Goal: Task Accomplishment & Management: Complete application form

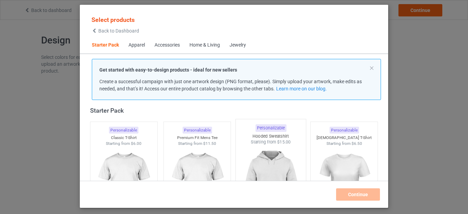
click at [289, 156] on img at bounding box center [270, 185] width 64 height 81
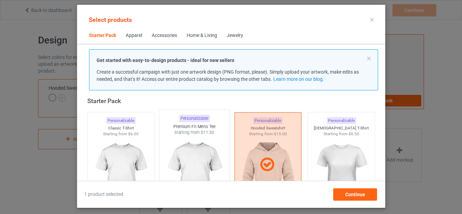
click at [206, 154] on img at bounding box center [194, 176] width 64 height 81
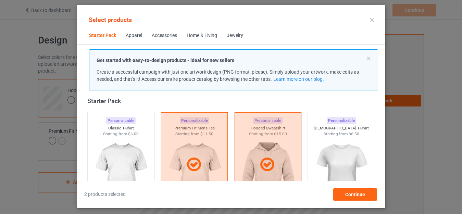
click at [154, 141] on div "Personalizable Classic T-Shirt Starting from $6.00" at bounding box center [121, 165] width 74 height 112
click at [149, 140] on img at bounding box center [121, 176] width 64 height 81
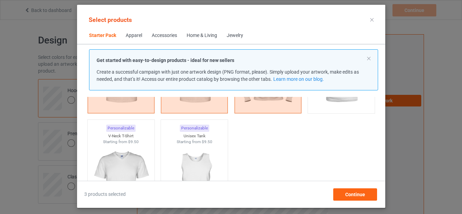
scroll to position [56, 0]
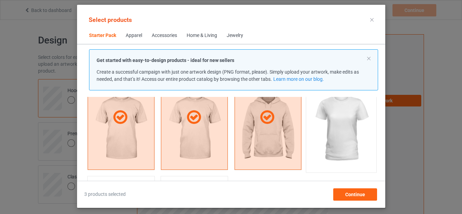
click at [355, 125] on img at bounding box center [341, 128] width 64 height 81
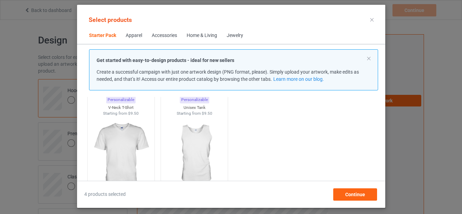
scroll to position [169, 0]
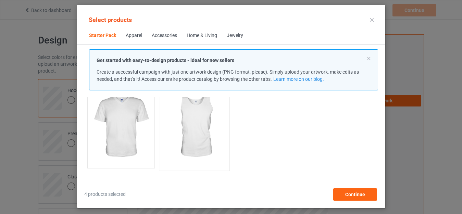
click at [196, 125] on img at bounding box center [194, 127] width 64 height 81
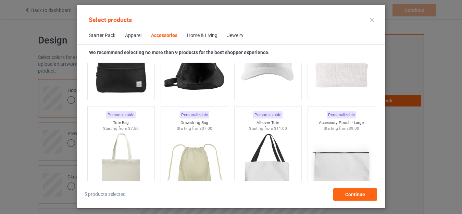
scroll to position [2053, 0]
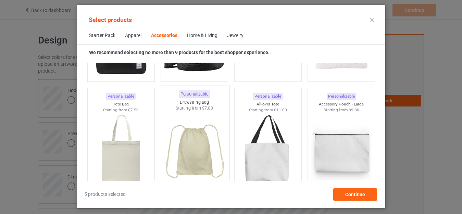
click at [171, 139] on img at bounding box center [194, 151] width 64 height 81
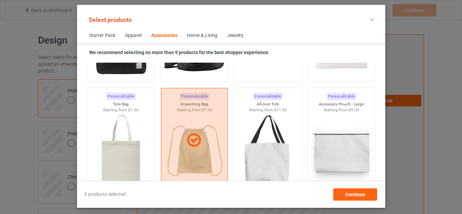
scroll to position [1949, 0]
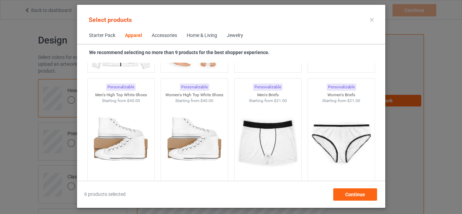
scroll to position [915, 0]
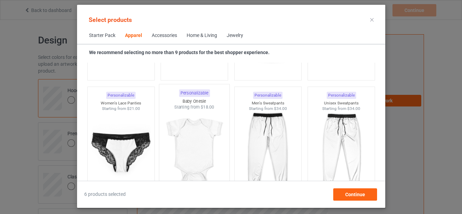
click at [190, 119] on img at bounding box center [194, 150] width 64 height 81
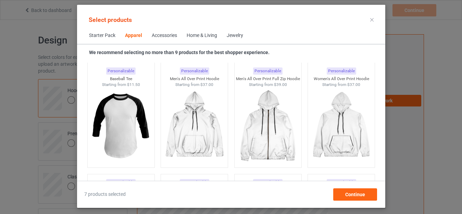
scroll to position [502, 0]
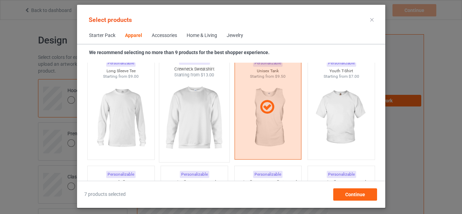
click at [197, 87] on img at bounding box center [194, 118] width 64 height 81
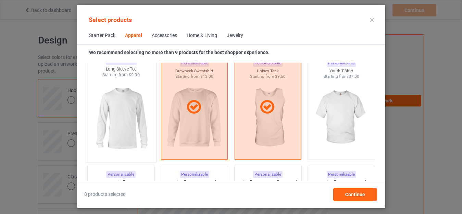
click at [119, 96] on img at bounding box center [121, 118] width 64 height 81
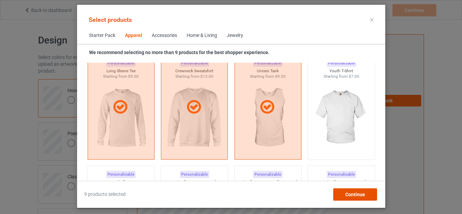
click at [342, 194] on div "Continue" at bounding box center [355, 194] width 44 height 12
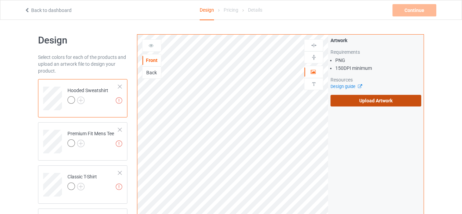
click at [336, 99] on label "Upload Artwork" at bounding box center [376, 101] width 91 height 12
click at [0, 0] on input "Upload Artwork" at bounding box center [0, 0] width 0 height 0
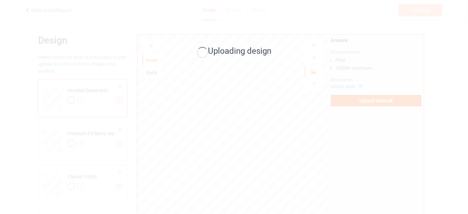
click at [242, 76] on div "Uploading design" at bounding box center [234, 107] width 468 height 214
click at [293, 37] on div "Uploading design" at bounding box center [234, 107] width 468 height 214
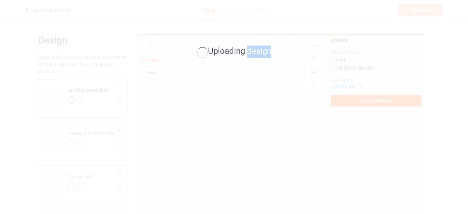
click at [293, 37] on div "Uploading design" at bounding box center [234, 107] width 468 height 214
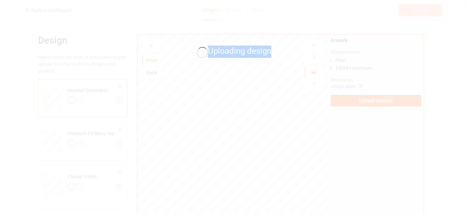
click at [267, 16] on div "Uploading design" at bounding box center [234, 107] width 468 height 214
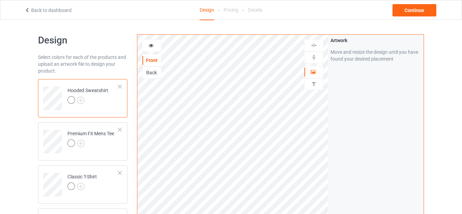
click at [113, 138] on div "Premium Fit Mens Tee" at bounding box center [90, 138] width 47 height 16
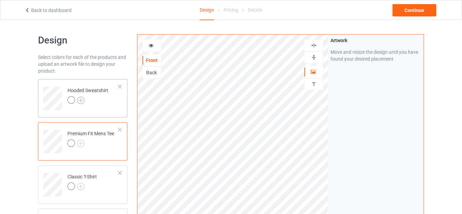
click at [82, 98] on img at bounding box center [81, 101] width 8 height 8
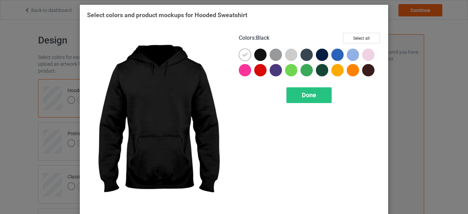
click at [260, 55] on div at bounding box center [260, 55] width 12 height 12
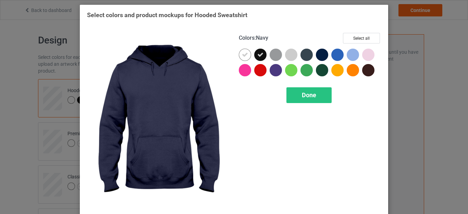
click at [321, 58] on div at bounding box center [322, 55] width 12 height 12
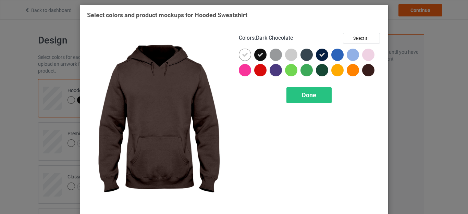
click at [368, 71] on div at bounding box center [368, 70] width 12 height 12
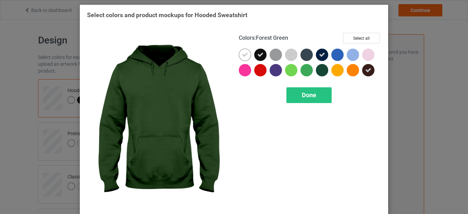
click at [318, 73] on div at bounding box center [322, 70] width 12 height 12
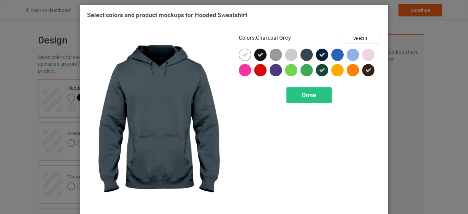
click at [300, 56] on div at bounding box center [306, 55] width 12 height 12
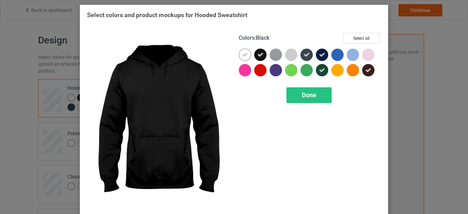
click at [260, 58] on icon at bounding box center [260, 55] width 6 height 6
click at [260, 58] on div at bounding box center [260, 55] width 12 height 12
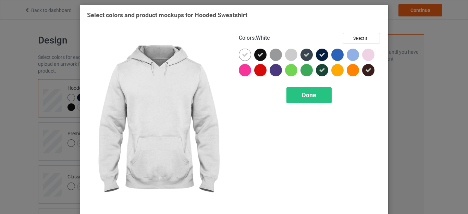
click at [245, 58] on div at bounding box center [245, 55] width 12 height 12
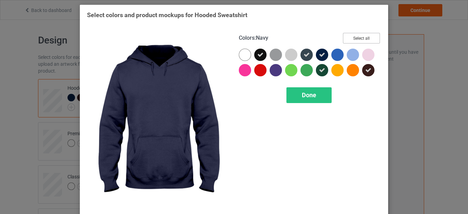
click at [346, 41] on button "Select all" at bounding box center [361, 38] width 37 height 11
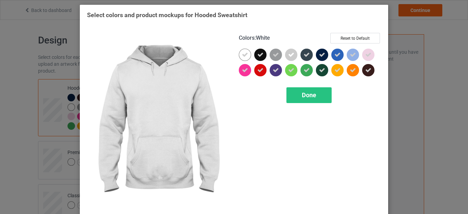
click at [243, 51] on div at bounding box center [245, 55] width 12 height 12
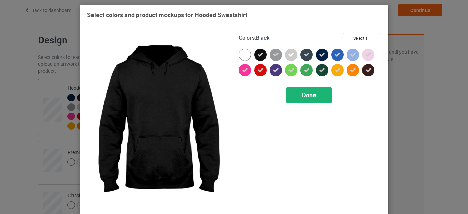
click at [299, 93] on div "Done" at bounding box center [308, 95] width 45 height 16
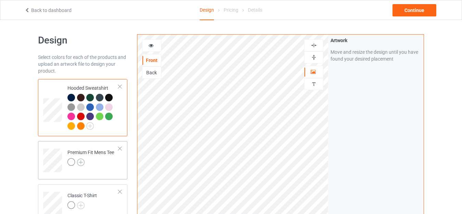
click at [81, 163] on img at bounding box center [81, 163] width 8 height 8
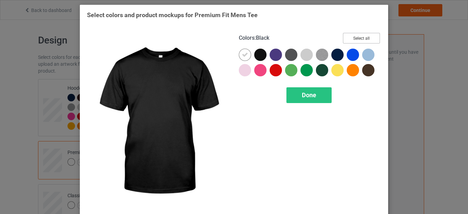
click at [348, 38] on button "Select all" at bounding box center [361, 38] width 37 height 11
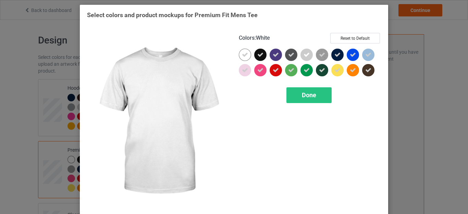
click at [244, 53] on icon at bounding box center [245, 55] width 6 height 6
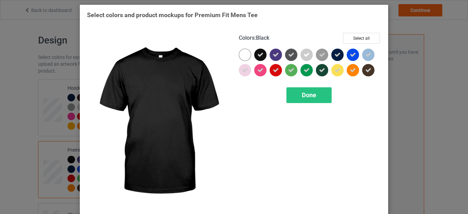
click at [257, 55] on icon at bounding box center [260, 55] width 6 height 6
click at [255, 55] on div at bounding box center [260, 55] width 12 height 12
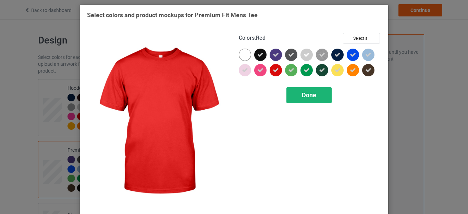
click at [298, 91] on div "Done" at bounding box center [308, 95] width 45 height 16
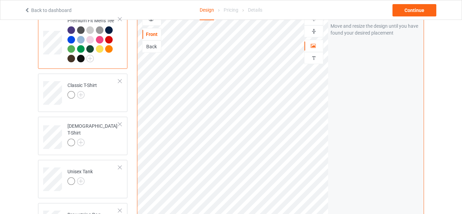
scroll to position [135, 0]
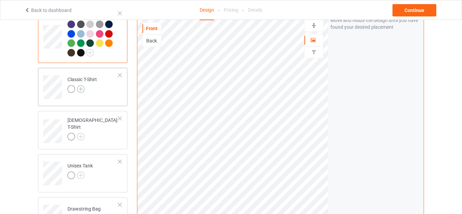
click at [78, 89] on img at bounding box center [81, 89] width 8 height 8
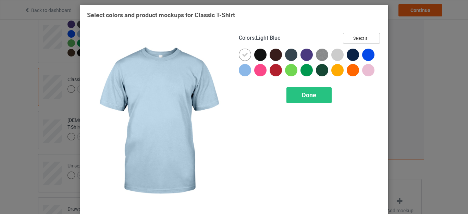
click at [347, 39] on button "Select all" at bounding box center [361, 38] width 37 height 11
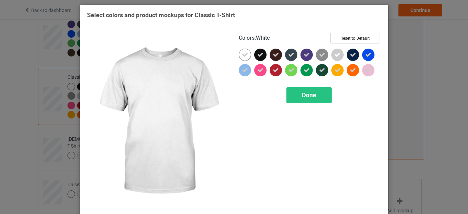
click at [244, 54] on icon at bounding box center [245, 55] width 6 height 6
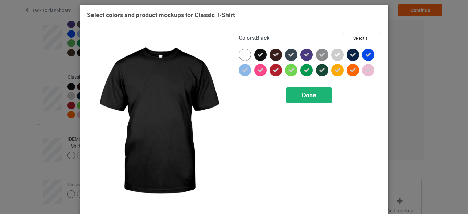
click at [300, 90] on div "Done" at bounding box center [308, 95] width 45 height 16
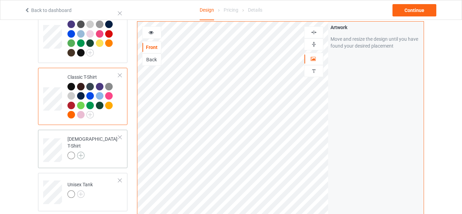
click at [82, 152] on img at bounding box center [81, 156] width 8 height 8
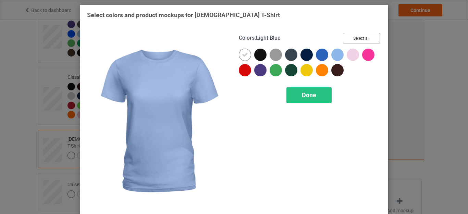
click at [353, 38] on button "Select all" at bounding box center [361, 38] width 37 height 11
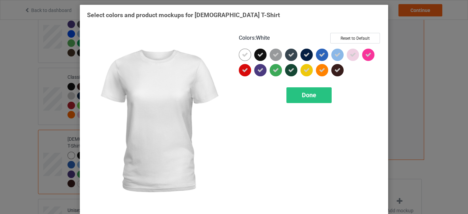
click at [242, 55] on icon at bounding box center [245, 55] width 6 height 6
click at [292, 94] on div "Done" at bounding box center [308, 95] width 45 height 16
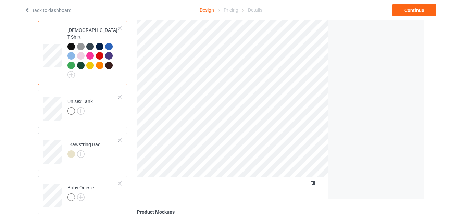
scroll to position [252, 0]
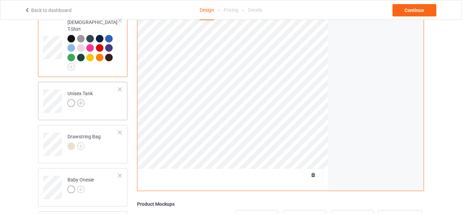
click at [83, 99] on img at bounding box center [81, 103] width 8 height 8
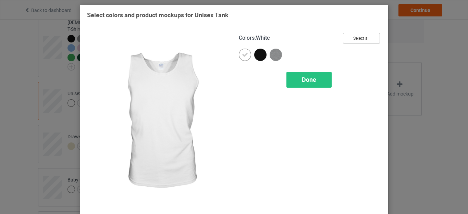
click at [365, 37] on button "Select all" at bounding box center [361, 38] width 37 height 11
click at [244, 53] on icon at bounding box center [245, 55] width 6 height 6
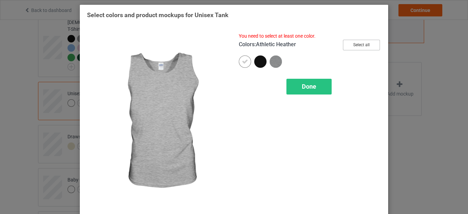
click at [345, 46] on button "Select all" at bounding box center [361, 45] width 37 height 11
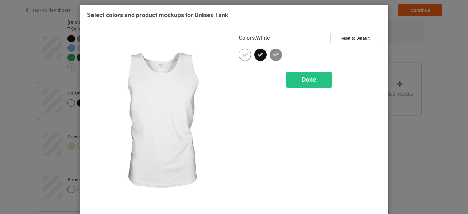
click at [245, 58] on icon at bounding box center [245, 55] width 6 height 6
click at [308, 81] on span "Done" at bounding box center [309, 79] width 14 height 7
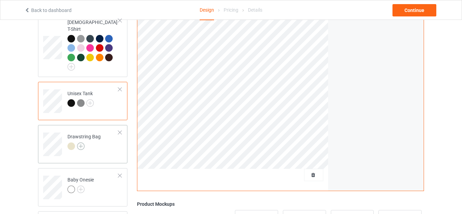
click at [82, 143] on img at bounding box center [81, 147] width 8 height 8
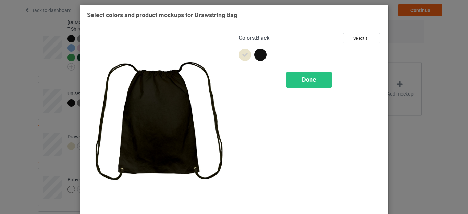
click at [254, 53] on div at bounding box center [260, 55] width 12 height 12
click at [312, 77] on span "Done" at bounding box center [309, 79] width 14 height 7
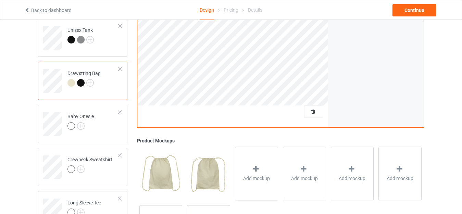
scroll to position [324, 0]
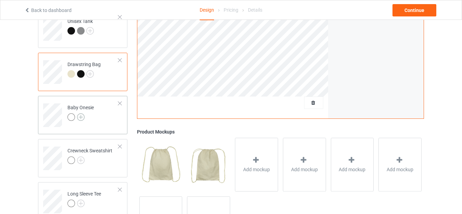
click at [80, 113] on img at bounding box center [81, 117] width 8 height 8
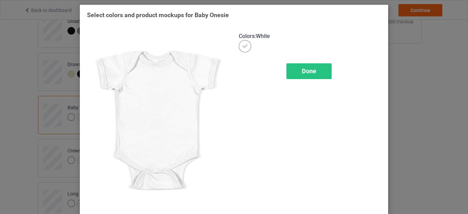
click at [415, 76] on div "Select colors and product mockups for Baby Onesie Colors : White Done" at bounding box center [234, 107] width 468 height 214
click at [297, 68] on div "Done" at bounding box center [308, 71] width 45 height 16
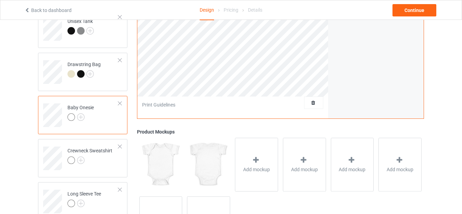
click at [120, 101] on div at bounding box center [120, 103] width 5 height 5
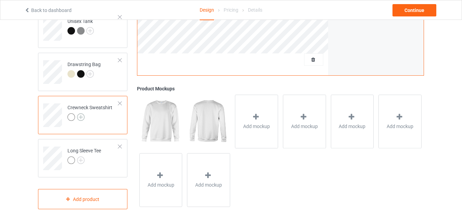
click at [79, 113] on img at bounding box center [81, 117] width 8 height 8
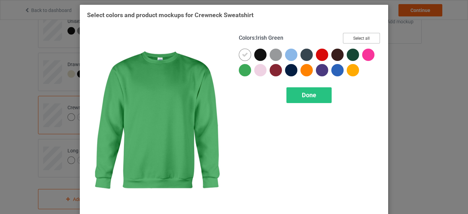
click at [349, 37] on button "Select all" at bounding box center [361, 38] width 37 height 11
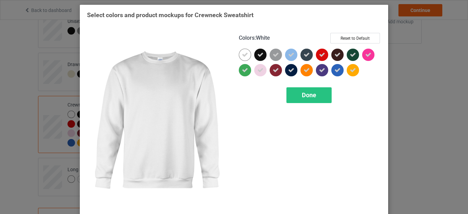
drag, startPoint x: 243, startPoint y: 55, endPoint x: 284, endPoint y: 79, distance: 47.3
click at [243, 55] on icon at bounding box center [245, 55] width 6 height 6
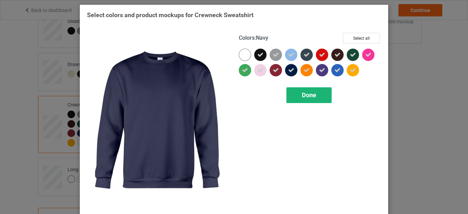
click at [302, 92] on span "Done" at bounding box center [309, 94] width 14 height 7
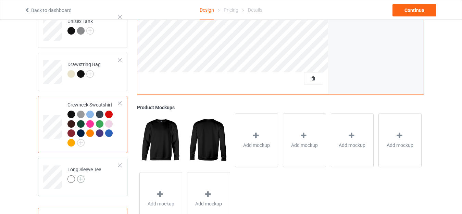
click at [80, 175] on img at bounding box center [81, 179] width 8 height 8
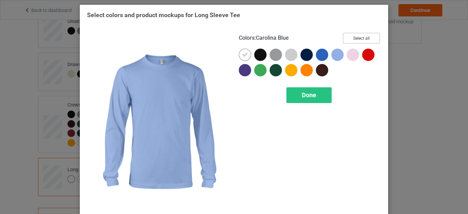
click at [350, 40] on button "Select all" at bounding box center [361, 38] width 37 height 11
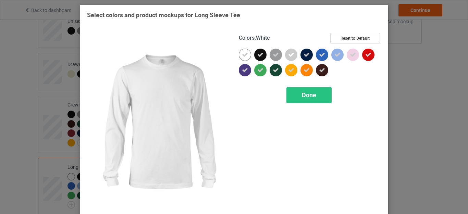
click at [242, 55] on icon at bounding box center [245, 55] width 6 height 6
click at [294, 93] on div "Done" at bounding box center [308, 95] width 45 height 16
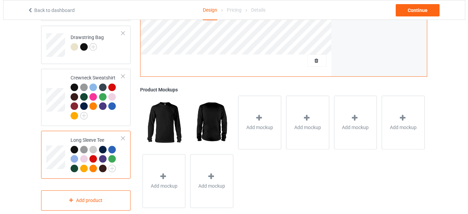
scroll to position [358, 0]
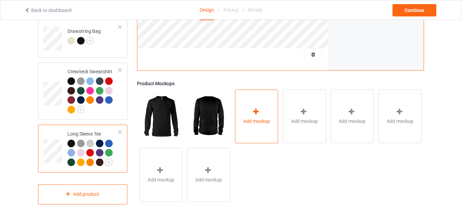
click at [245, 118] on span "Add mockup" at bounding box center [256, 121] width 27 height 7
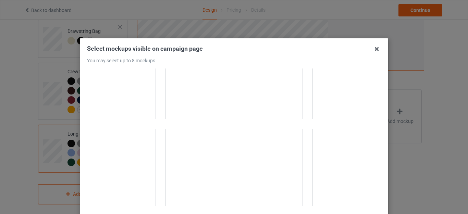
scroll to position [1863, 0]
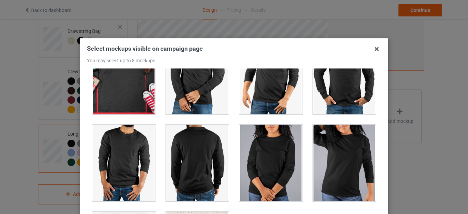
click at [268, 176] on div at bounding box center [270, 163] width 63 height 77
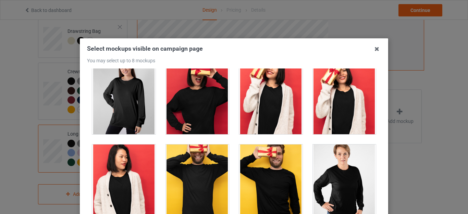
scroll to position [717, 0]
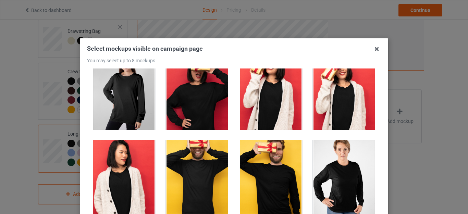
click at [192, 97] on div at bounding box center [197, 91] width 63 height 77
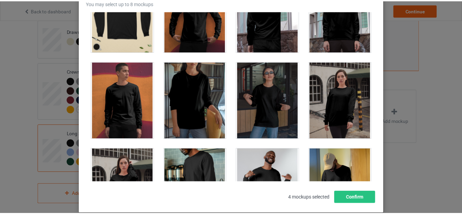
scroll to position [83, 0]
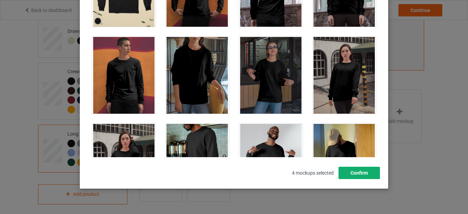
click at [361, 177] on button "Confirm" at bounding box center [358, 173] width 41 height 12
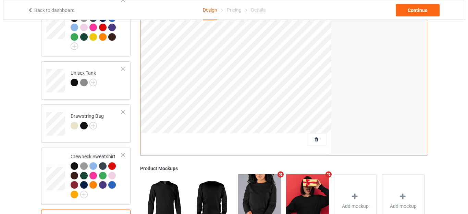
scroll to position [271, 0]
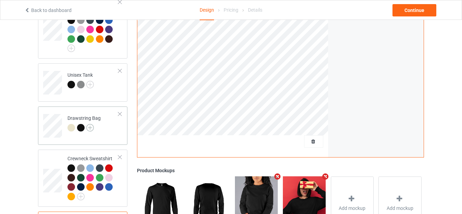
click at [89, 124] on img at bounding box center [90, 128] width 8 height 8
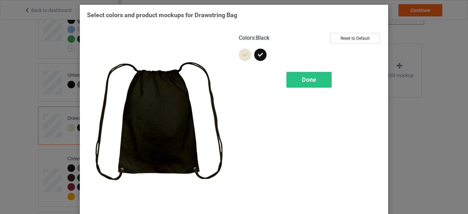
click at [422, 91] on div "Select colors and product mockups for Drawstring Bag Colors : Black Reset to De…" at bounding box center [234, 107] width 468 height 214
click at [304, 80] on span "Done" at bounding box center [309, 79] width 14 height 7
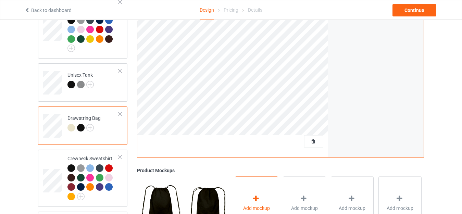
click at [262, 181] on div "Add mockup" at bounding box center [256, 204] width 43 height 54
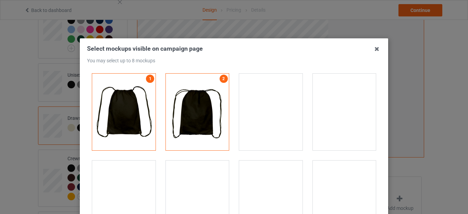
scroll to position [3, 0]
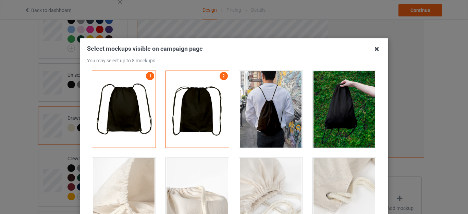
click at [373, 48] on icon at bounding box center [376, 49] width 11 height 11
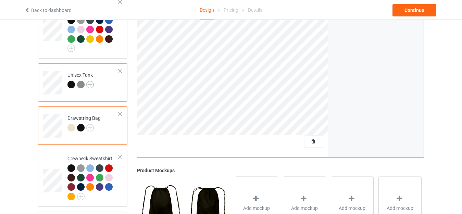
click at [88, 81] on img at bounding box center [90, 85] width 8 height 8
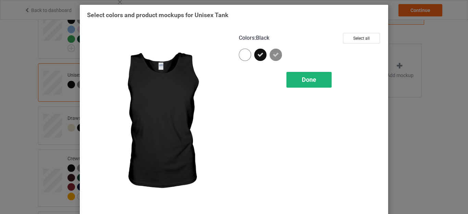
click at [289, 85] on div "Done" at bounding box center [308, 80] width 45 height 16
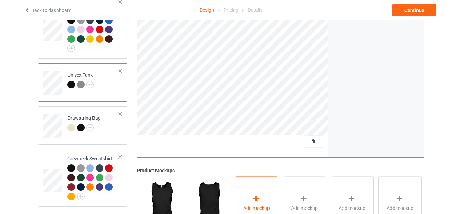
click at [240, 190] on div "Add mockup" at bounding box center [256, 204] width 43 height 54
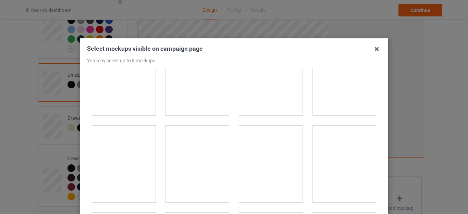
scroll to position [308, 0]
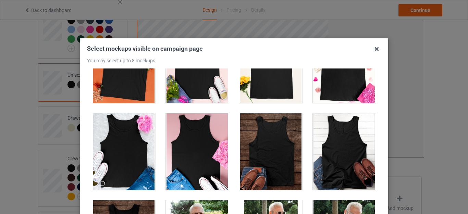
click at [274, 139] on div at bounding box center [270, 151] width 63 height 77
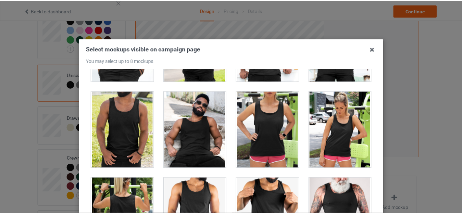
scroll to position [1735, 0]
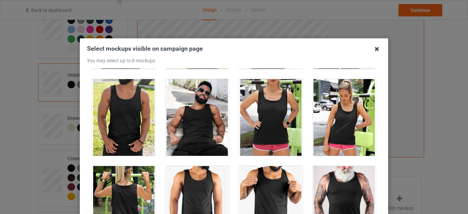
click at [375, 51] on icon at bounding box center [376, 49] width 11 height 11
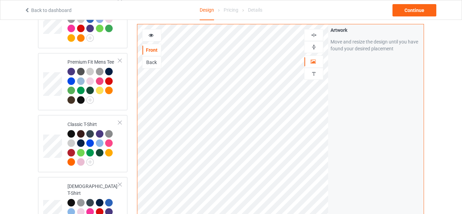
scroll to position [92, 0]
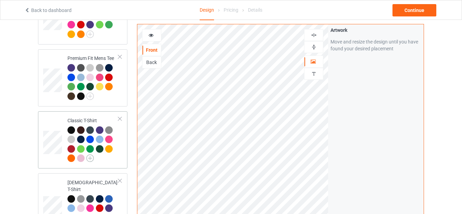
click at [92, 158] on img at bounding box center [90, 158] width 8 height 8
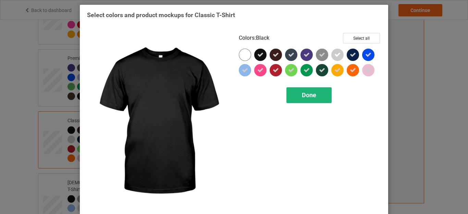
click at [320, 102] on div "Done" at bounding box center [308, 95] width 45 height 16
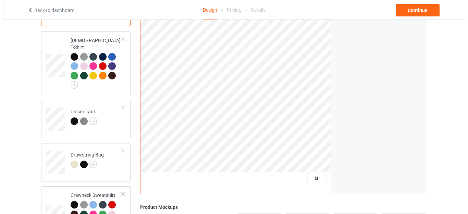
scroll to position [263, 0]
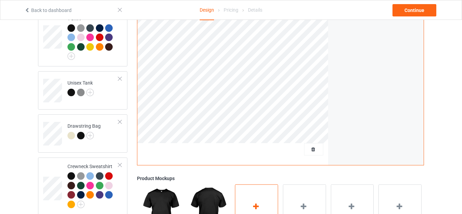
click at [257, 203] on icon at bounding box center [256, 206] width 9 height 7
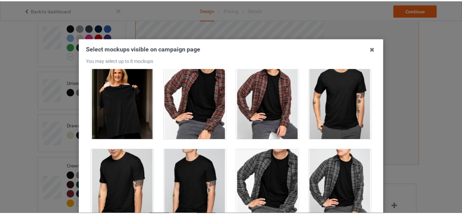
scroll to position [1775, 0]
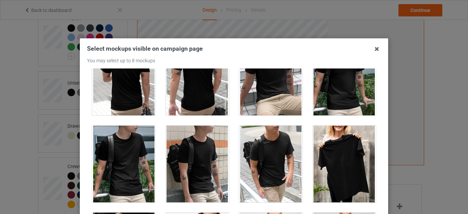
click at [346, 146] on div at bounding box center [344, 164] width 63 height 77
click at [374, 50] on icon at bounding box center [376, 49] width 11 height 11
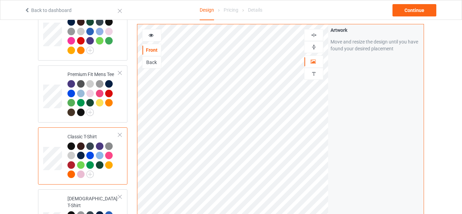
scroll to position [51, 0]
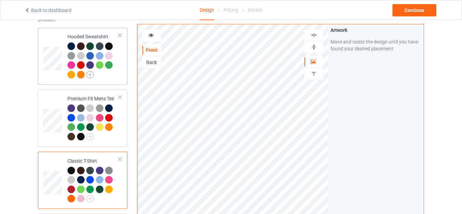
click at [90, 77] on img at bounding box center [90, 75] width 8 height 8
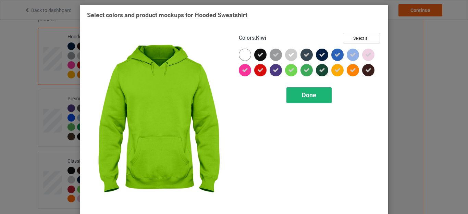
click at [290, 93] on div "Done" at bounding box center [308, 95] width 45 height 16
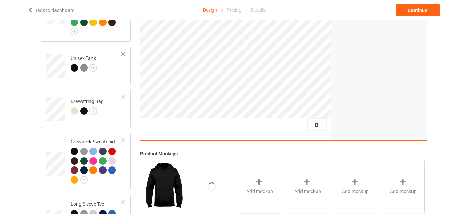
scroll to position [288, 0]
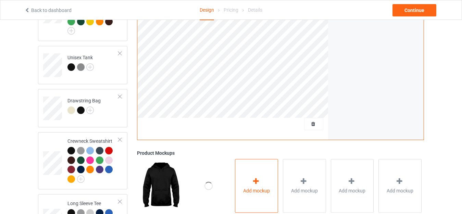
click at [245, 179] on div "Add mockup" at bounding box center [256, 186] width 43 height 54
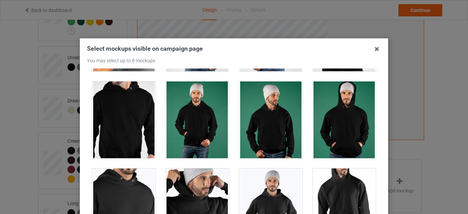
scroll to position [2267, 0]
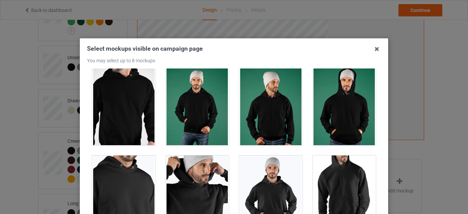
click at [379, 186] on div "Select mockups visible on campaign page You may select up to 8 mockups 1 2 2 mo…" at bounding box center [234, 154] width 308 height 233
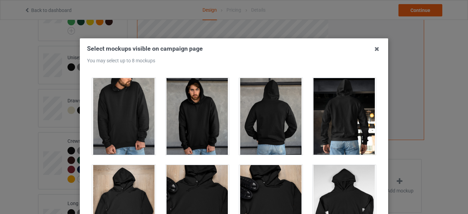
scroll to position [3017, 0]
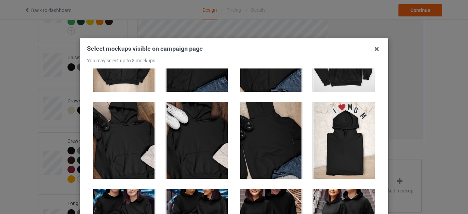
click at [343, 161] on div at bounding box center [344, 140] width 63 height 77
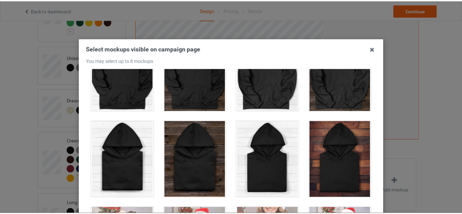
scroll to position [4366, 0]
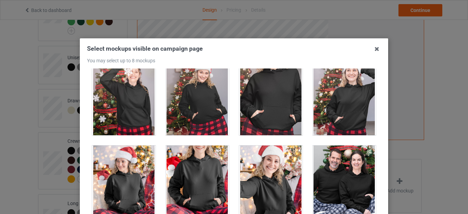
click at [257, 172] on div at bounding box center [270, 184] width 63 height 77
click at [374, 51] on icon at bounding box center [376, 49] width 11 height 11
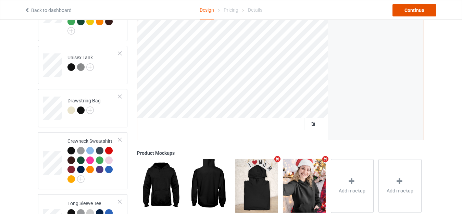
click at [410, 12] on div "Continue" at bounding box center [415, 10] width 44 height 12
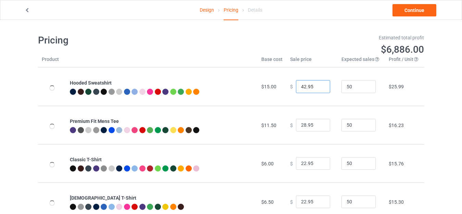
click at [301, 86] on input "42.95" at bounding box center [313, 86] width 34 height 13
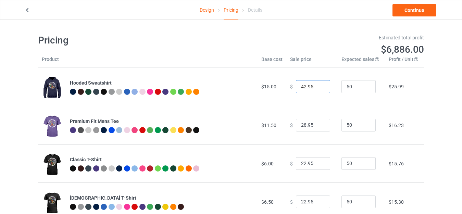
click at [301, 86] on input "42.95" at bounding box center [313, 86] width 34 height 13
type input "39.95"
click at [301, 125] on input "28.95" at bounding box center [313, 125] width 34 height 13
click at [302, 124] on input "28.95" at bounding box center [313, 125] width 34 height 13
type input "21.95"
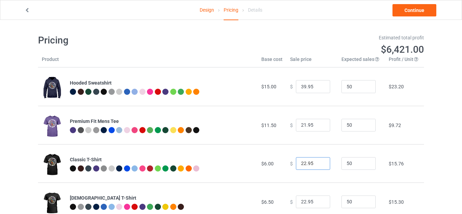
click at [301, 164] on input "22.95" at bounding box center [313, 163] width 34 height 13
type input "19.95"
click at [301, 199] on input "22.95" at bounding box center [313, 202] width 34 height 13
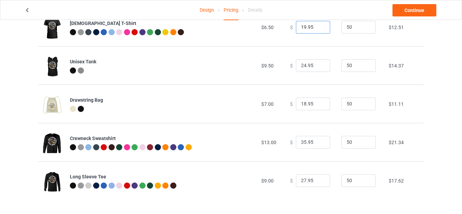
type input "19.95"
click at [301, 104] on input "18.95" at bounding box center [313, 104] width 34 height 13
type input "14.95"
click at [302, 141] on input "35.95" at bounding box center [313, 142] width 34 height 13
type input "30.95"
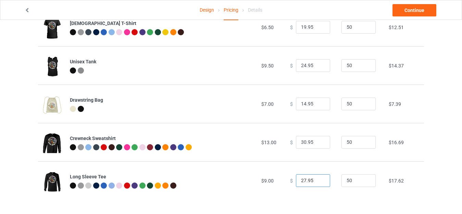
click at [301, 178] on input "27.95" at bounding box center [313, 180] width 34 height 13
type input "25.95"
drag, startPoint x: 461, startPoint y: 141, endPoint x: 465, endPoint y: 102, distance: 39.6
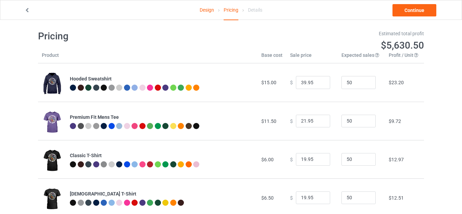
scroll to position [3, 0]
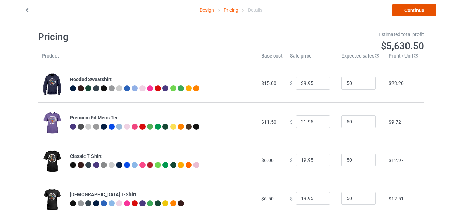
click at [413, 8] on link "Continue" at bounding box center [415, 10] width 44 height 12
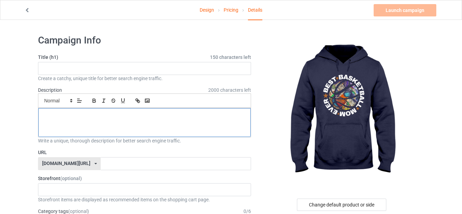
click at [106, 121] on div at bounding box center [144, 122] width 212 height 29
click at [85, 116] on p at bounding box center [144, 116] width 201 height 7
click at [57, 121] on div at bounding box center [144, 122] width 212 height 29
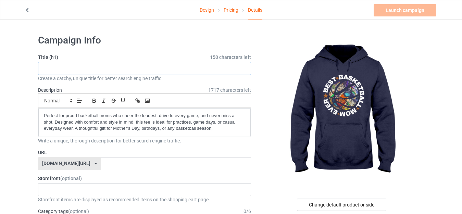
click at [158, 70] on input "text" at bounding box center [144, 68] width 213 height 13
paste input "best basketball mom ever"
type input "best basketball mom ever"
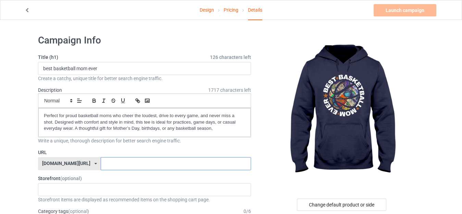
click at [112, 162] on input "text" at bounding box center [176, 163] width 150 height 13
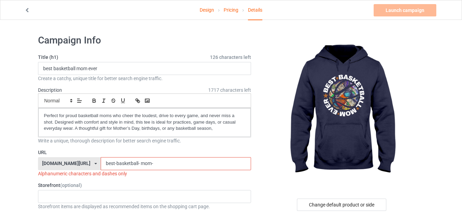
click at [121, 163] on input "best-basketball- mom-" at bounding box center [176, 163] width 150 height 13
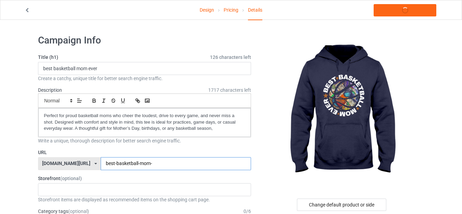
click at [134, 163] on input "best-basketball-mom-" at bounding box center [176, 163] width 150 height 13
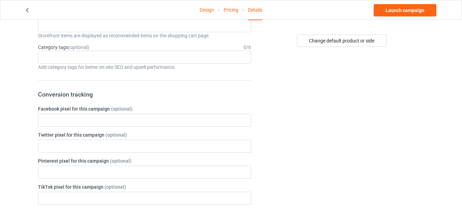
scroll to position [160, 0]
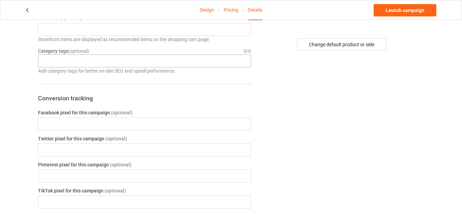
type input "best-basketball-mom-ever"
click at [110, 64] on div "Age > [DEMOGRAPHIC_DATA] > 1 Age > [DEMOGRAPHIC_DATA] Months > 1 Month Age > [D…" at bounding box center [144, 60] width 213 height 13
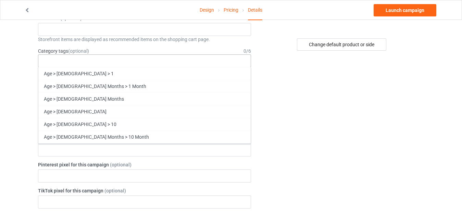
click at [104, 61] on div "Age > [DEMOGRAPHIC_DATA] > 1 Age > [DEMOGRAPHIC_DATA] Months > 1 Month Age > [D…" at bounding box center [144, 60] width 213 height 13
drag, startPoint x: 104, startPoint y: 61, endPoint x: 92, endPoint y: 59, distance: 11.5
click at [92, 59] on div "Age > [DEMOGRAPHIC_DATA] > 1 Age > [DEMOGRAPHIC_DATA] Months > 1 Month Age > [D…" at bounding box center [144, 60] width 213 height 13
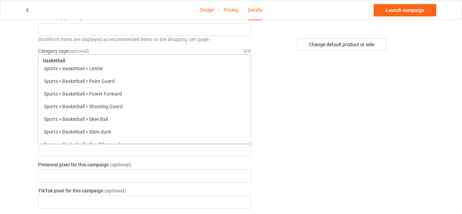
scroll to position [88, 0]
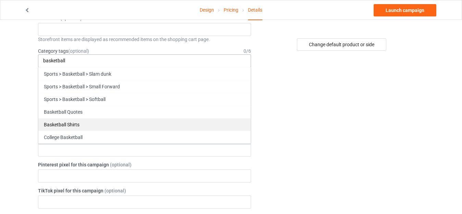
type input "basketball"
click at [141, 121] on div "Basketball Shirts" at bounding box center [144, 124] width 212 height 13
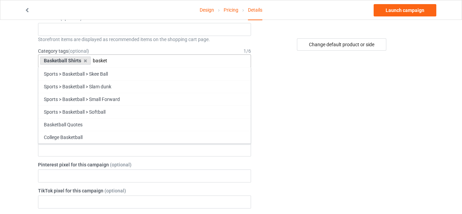
scroll to position [76, 0]
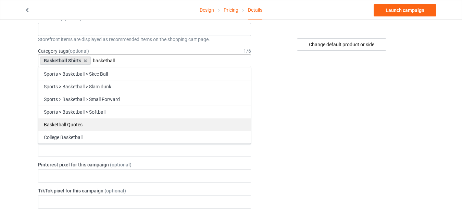
type input "basketball"
click at [140, 129] on div "Basketball Quotes" at bounding box center [144, 124] width 212 height 13
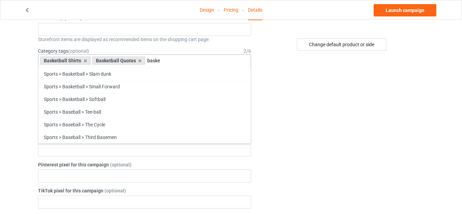
scroll to position [63, 0]
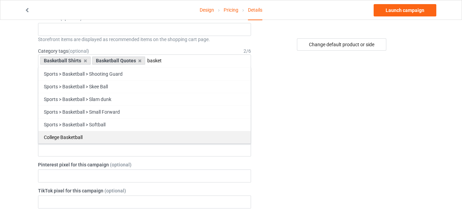
type input "basket"
click at [115, 138] on div "College Basketball" at bounding box center [144, 137] width 212 height 13
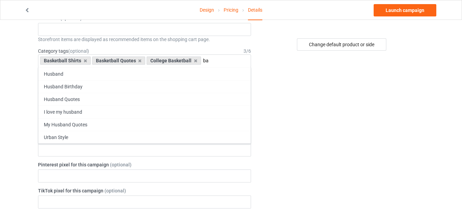
scroll to position [1343, 0]
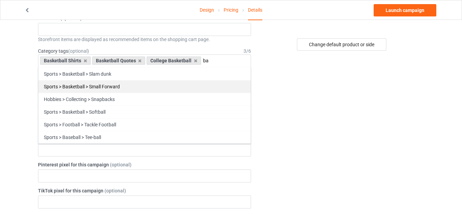
type input "ba"
click at [101, 85] on div "Sports > Basketball > Small Forward" at bounding box center [144, 86] width 212 height 13
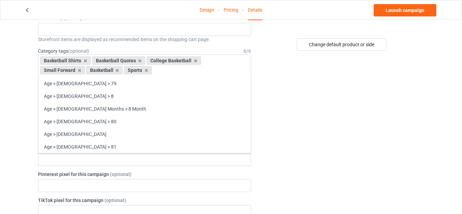
scroll to position [24336, 0]
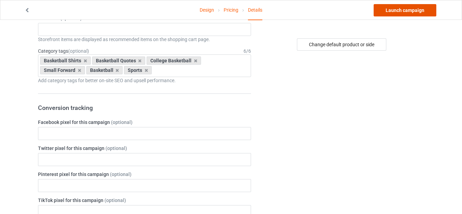
click at [403, 11] on link "Launch campaign" at bounding box center [405, 10] width 63 height 12
